Goal: Task Accomplishment & Management: Use online tool/utility

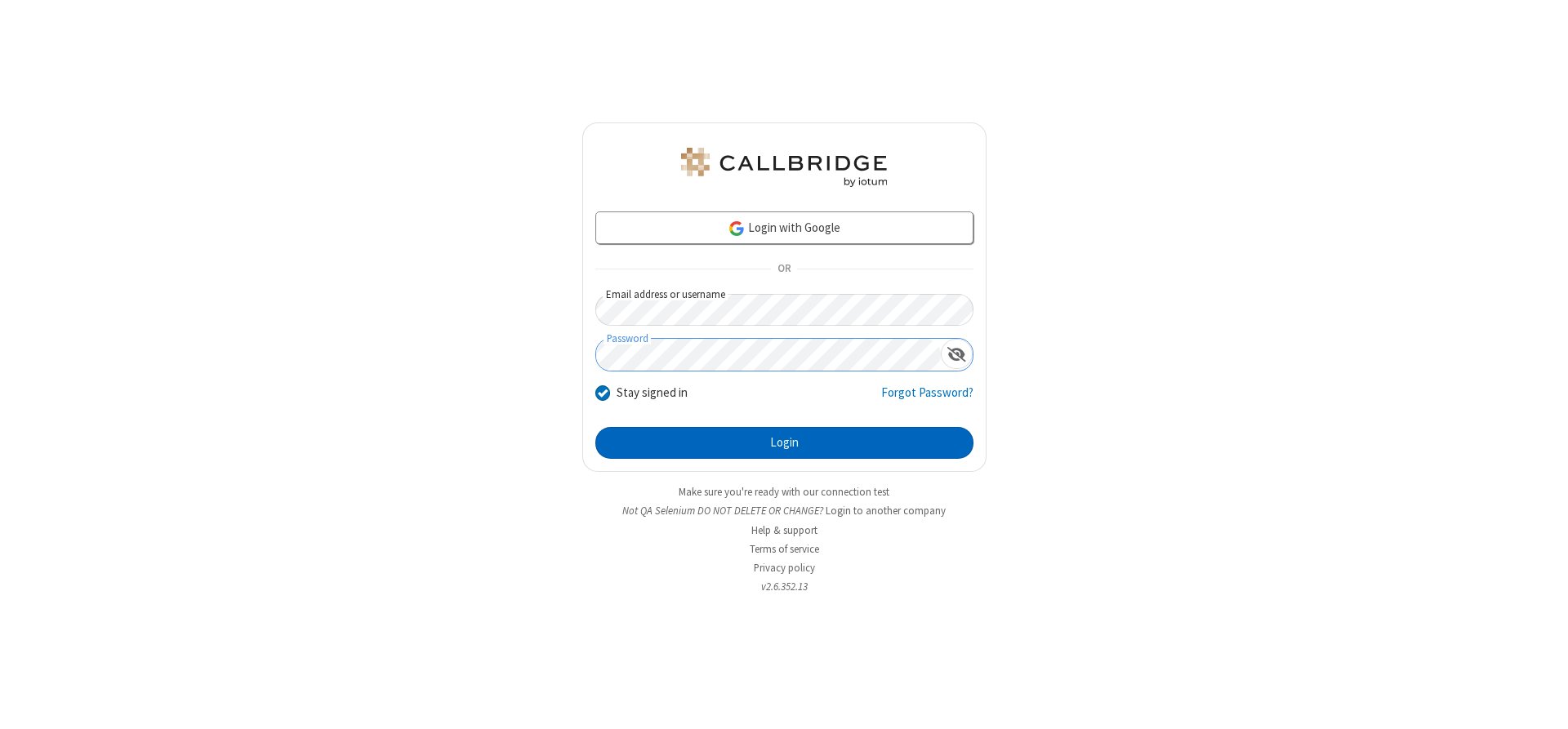
click at [784, 443] on button "Login" at bounding box center [784, 443] width 378 height 33
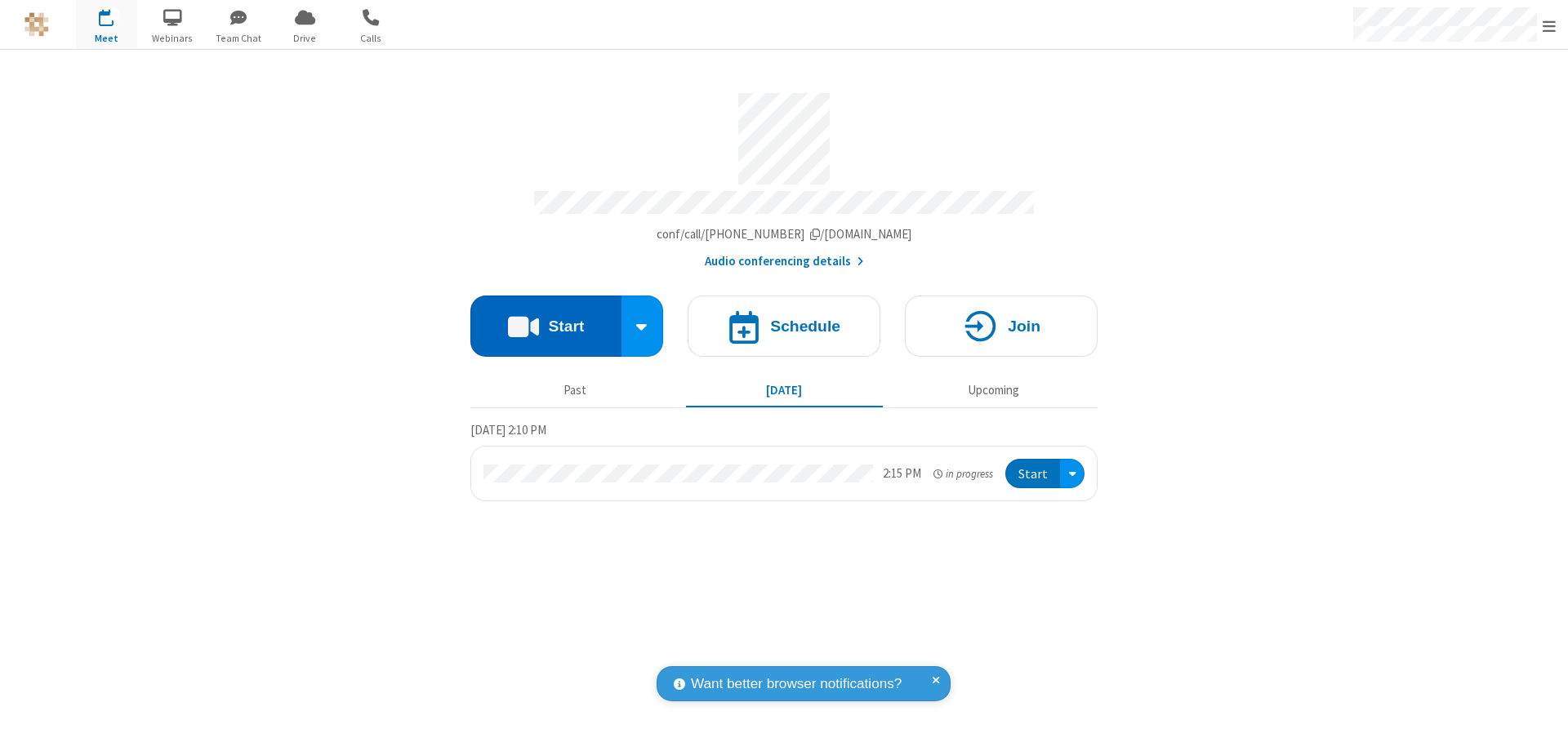
click at [545, 320] on button "Start" at bounding box center [545, 325] width 151 height 61
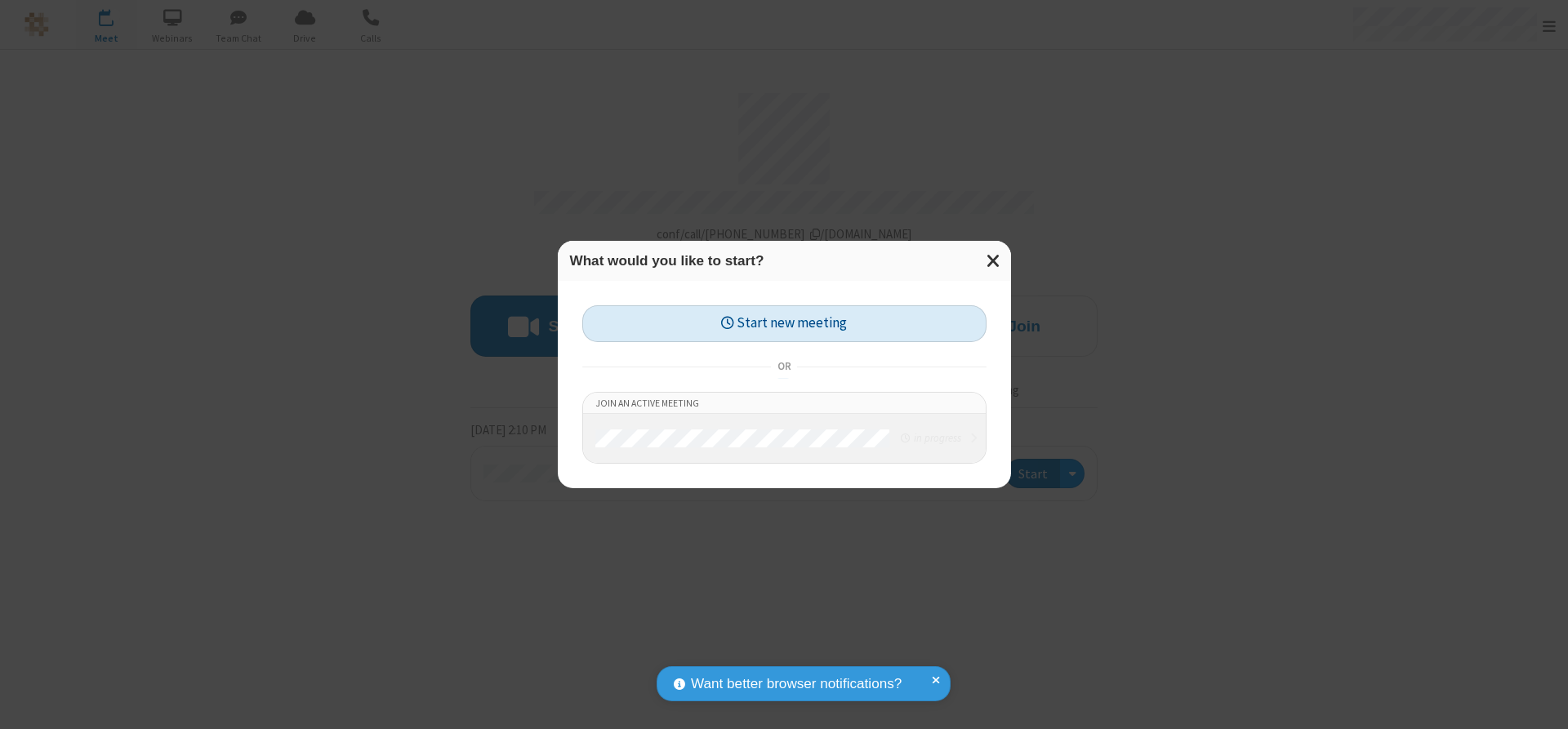
click at [784, 324] on button "Start new meeting" at bounding box center [784, 324] width 405 height 37
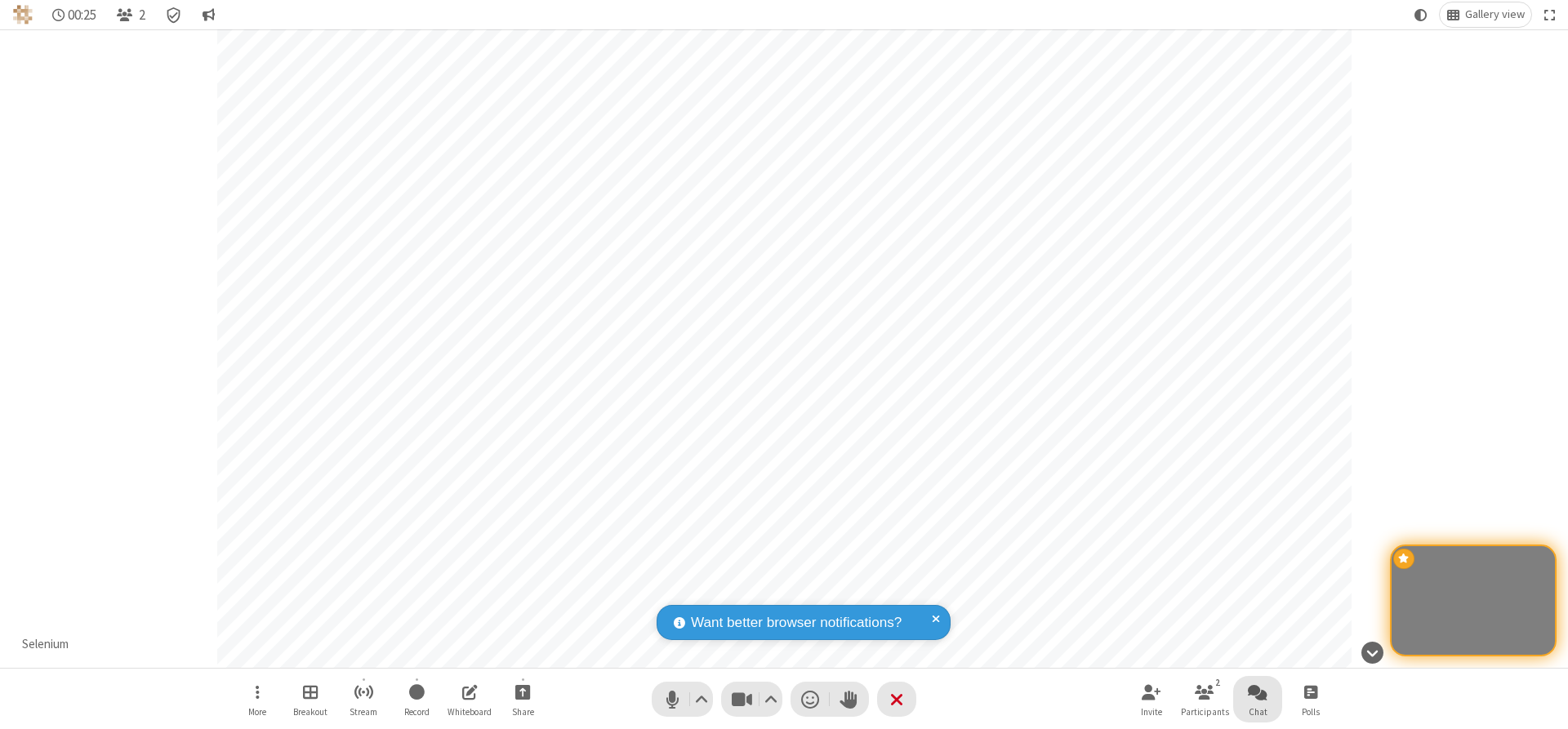
click at [1258, 691] on span "Open chat" at bounding box center [1257, 691] width 19 height 20
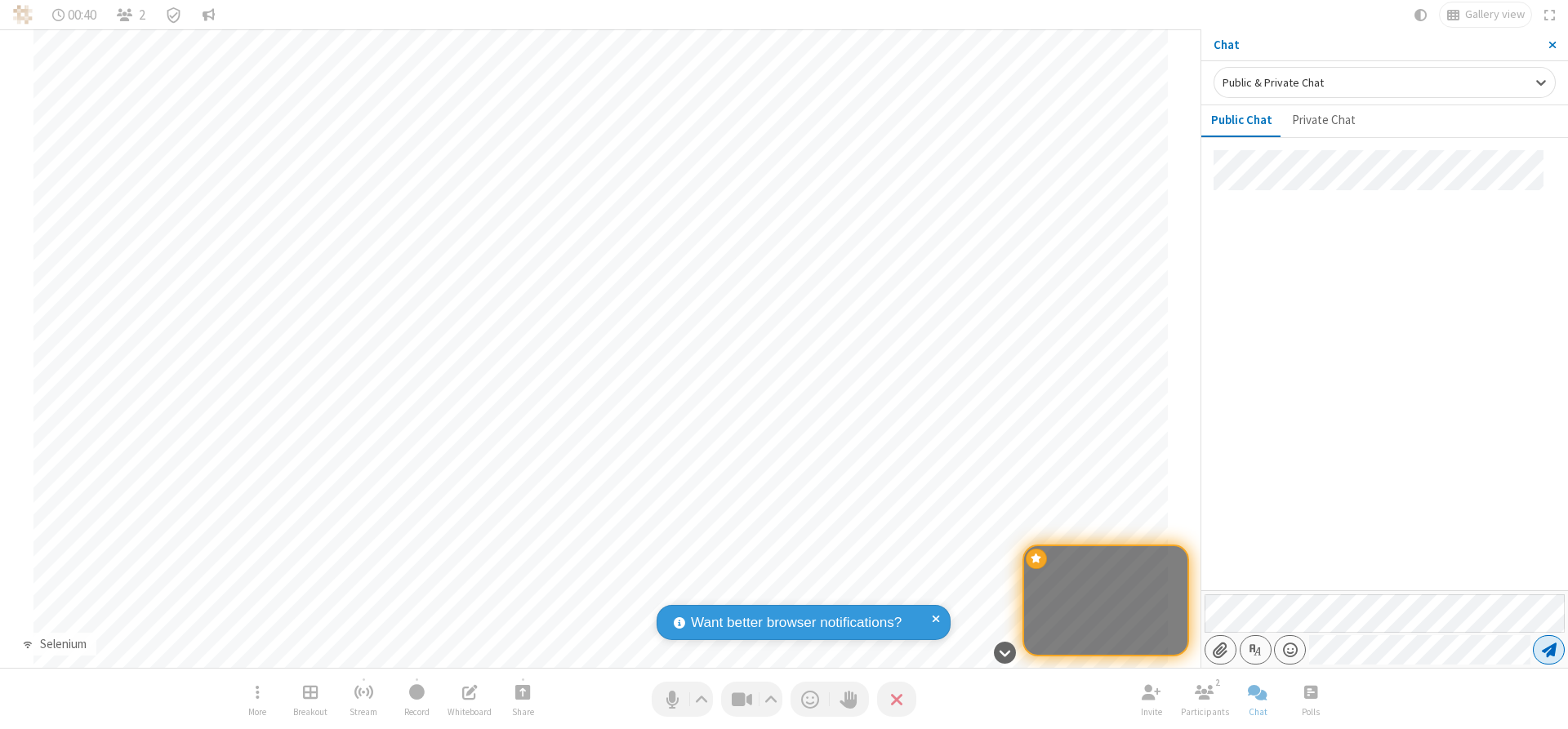
click at [1548, 650] on span "Send message" at bounding box center [1549, 651] width 15 height 17
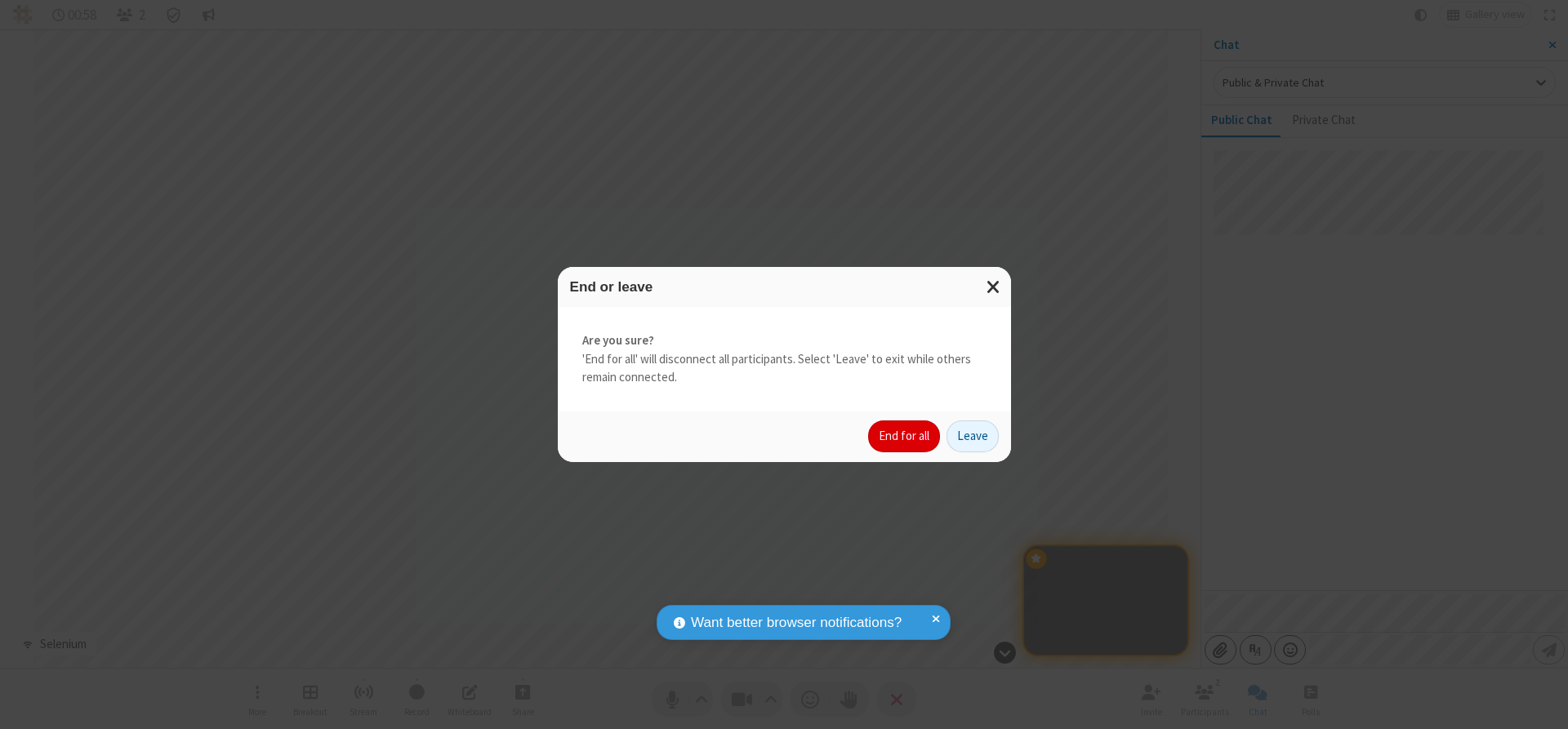
click at [905, 436] on button "End for all" at bounding box center [904, 436] width 72 height 33
